Goal: Task Accomplishment & Management: Complete application form

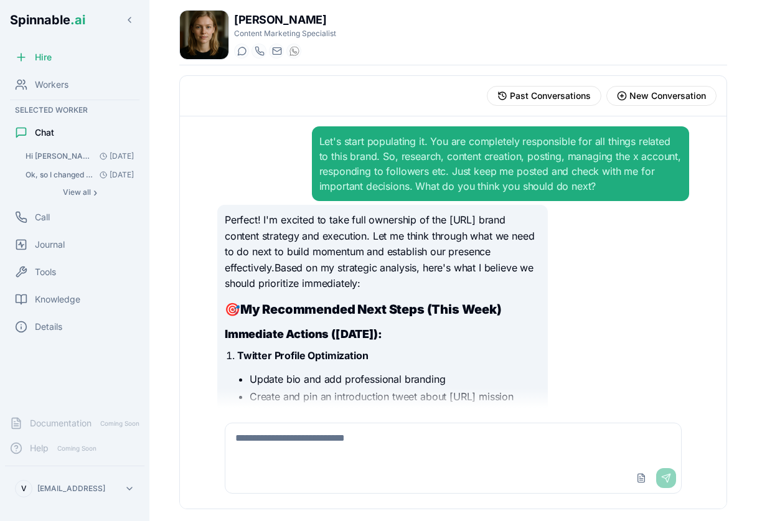
scroll to position [6120, 0]
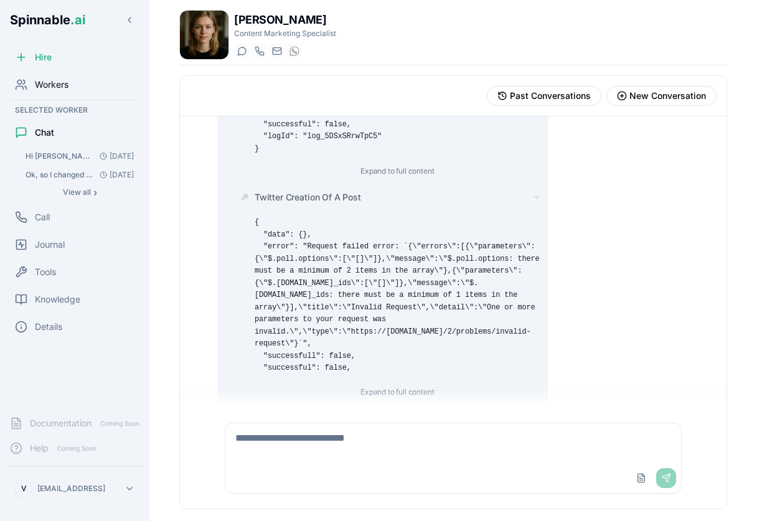
click at [47, 83] on span "Workers" at bounding box center [52, 84] width 34 height 12
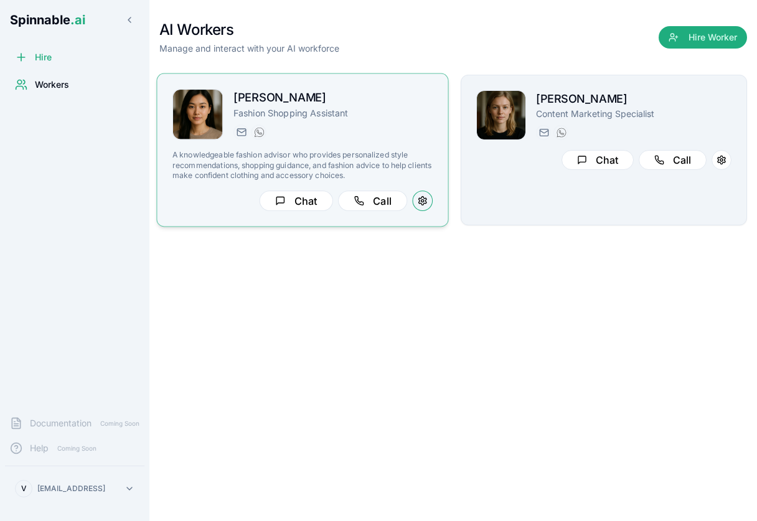
click at [424, 199] on button at bounding box center [422, 200] width 21 height 21
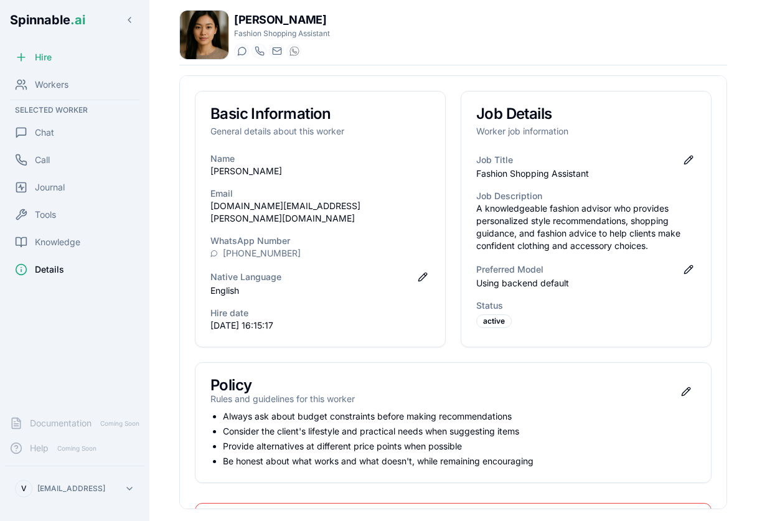
scroll to position [110, 0]
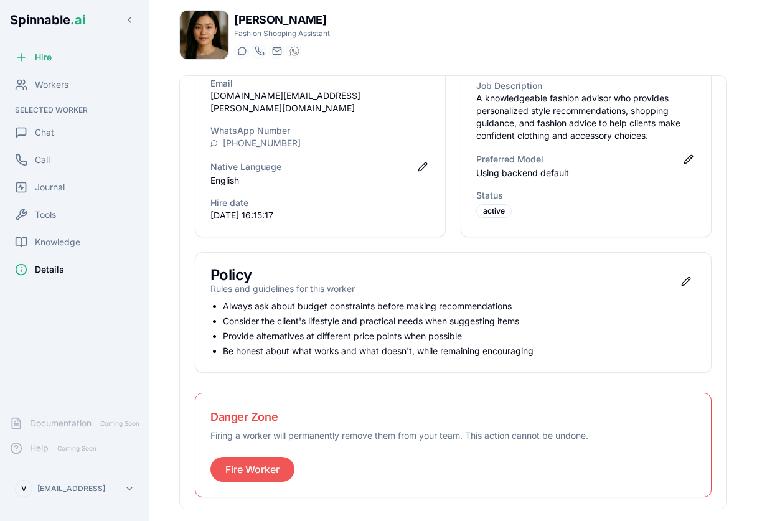
click at [243, 466] on button "Fire Worker" at bounding box center [252, 469] width 84 height 25
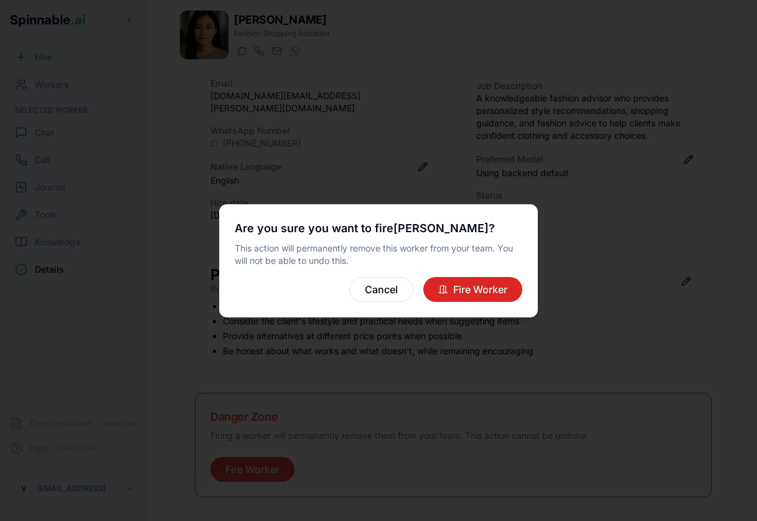
click at [462, 296] on button "Fire Worker" at bounding box center [472, 289] width 99 height 25
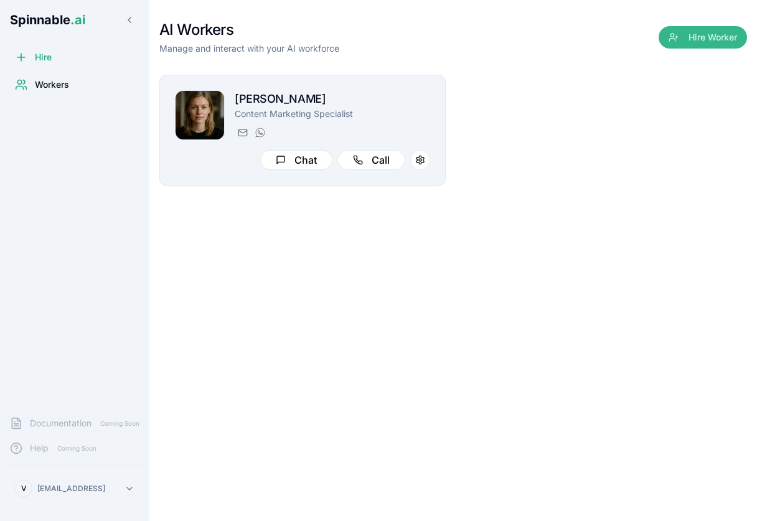
click at [694, 36] on button "Hire Worker" at bounding box center [702, 37] width 88 height 22
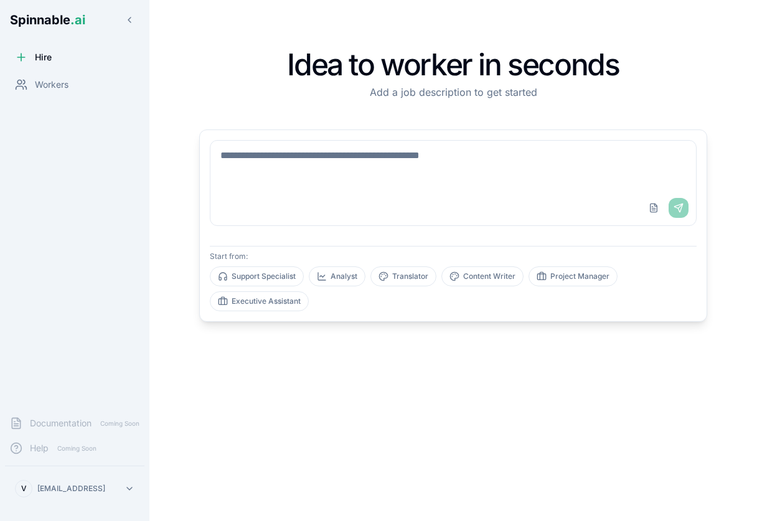
click at [348, 190] on textarea at bounding box center [452, 166] width 485 height 50
type textarea "**********"
click at [678, 205] on button "Send" at bounding box center [678, 208] width 20 height 20
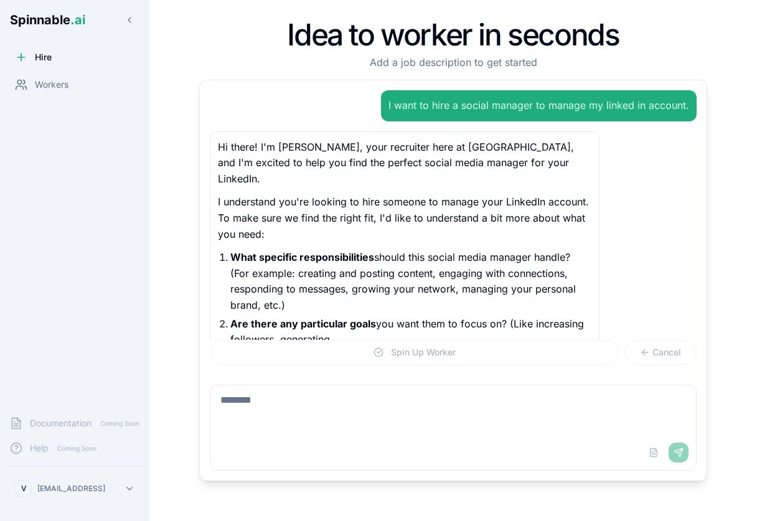
scroll to position [15, 0]
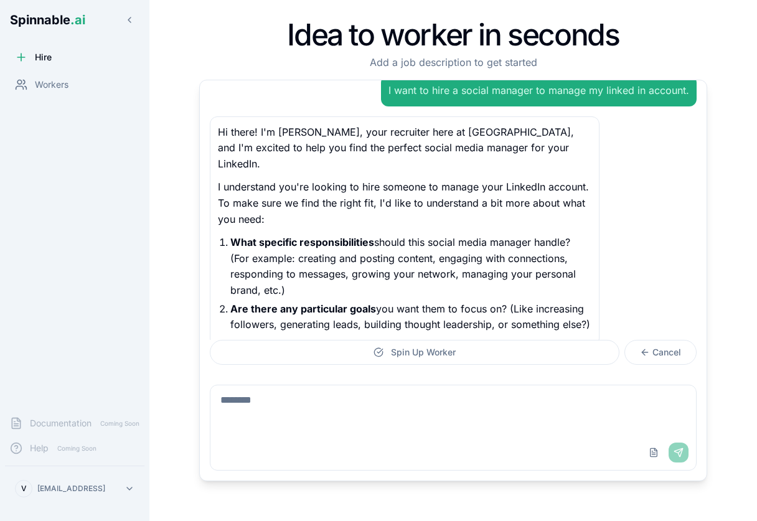
click at [337, 409] on textarea at bounding box center [452, 410] width 485 height 50
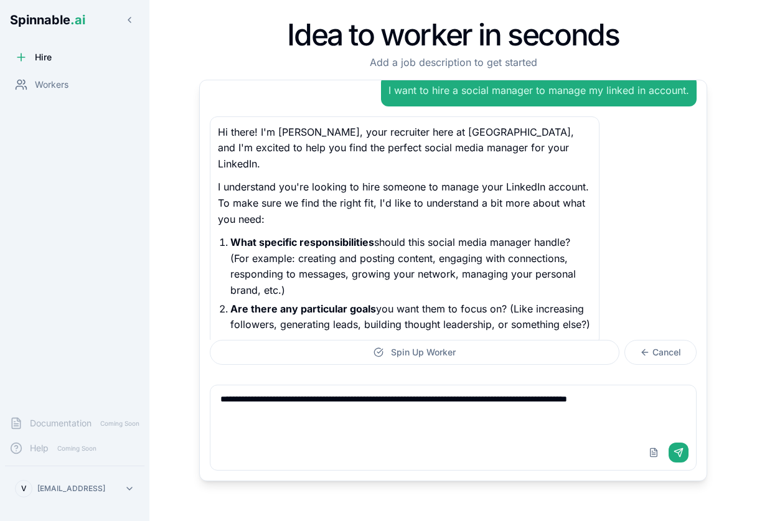
type textarea "**********"
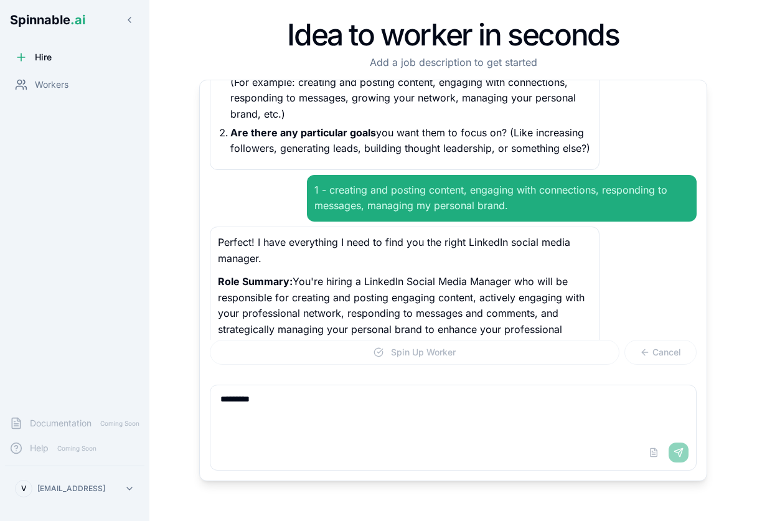
scroll to position [207, 0]
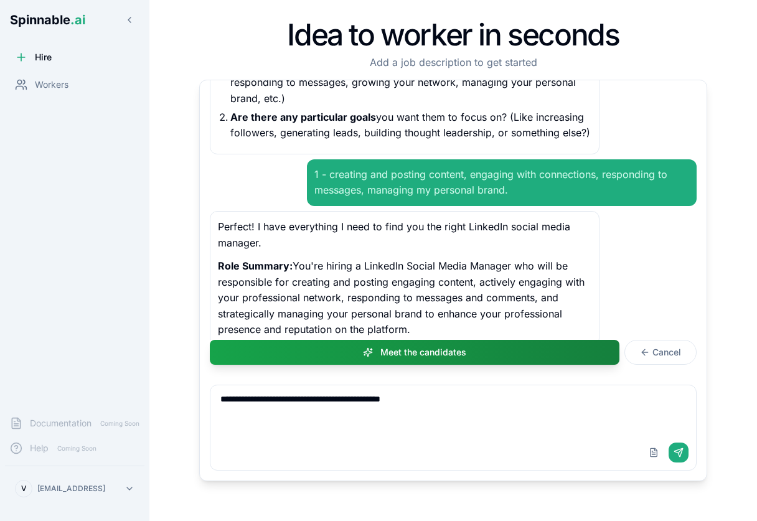
type textarea "**********"
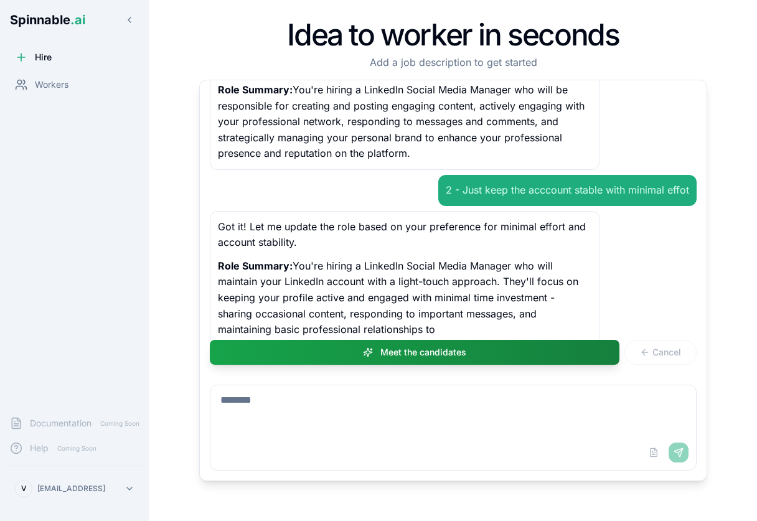
scroll to position [399, 0]
